Goal: Information Seeking & Learning: Check status

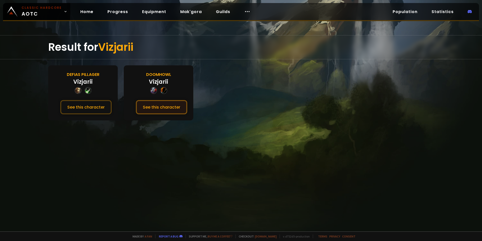
click at [158, 107] on button "See this character" at bounding box center [161, 107] width 51 height 14
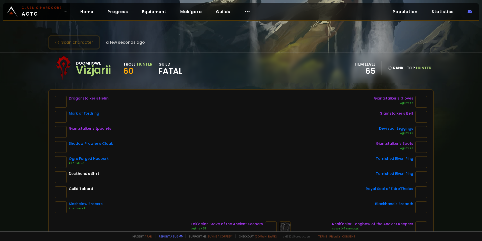
scroll to position [25, 0]
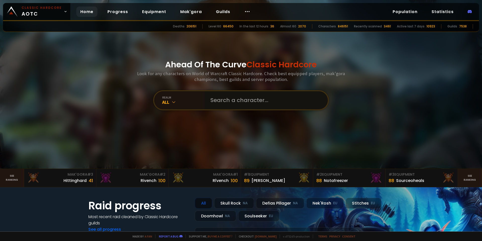
click at [241, 99] on input "text" at bounding box center [264, 100] width 114 height 18
paste input "Anarrowaday"
type input "Anarrowaday"
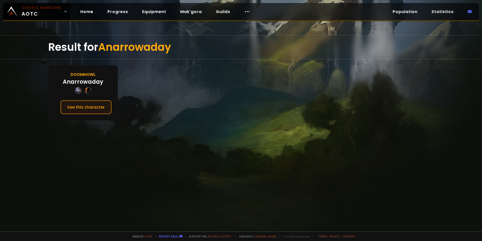
click at [81, 109] on button "See this character" at bounding box center [85, 107] width 51 height 14
